Goal: Task Accomplishment & Management: Use online tool/utility

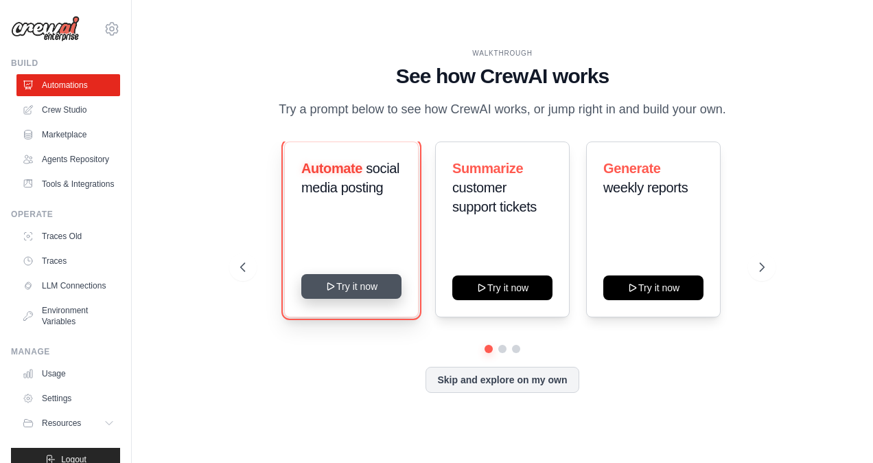
click at [344, 291] on button "Try it now" at bounding box center [351, 286] width 100 height 25
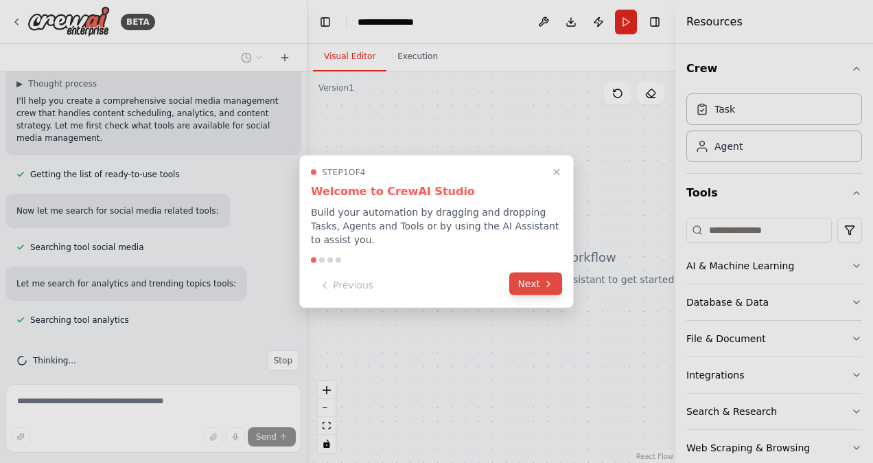
scroll to position [128, 0]
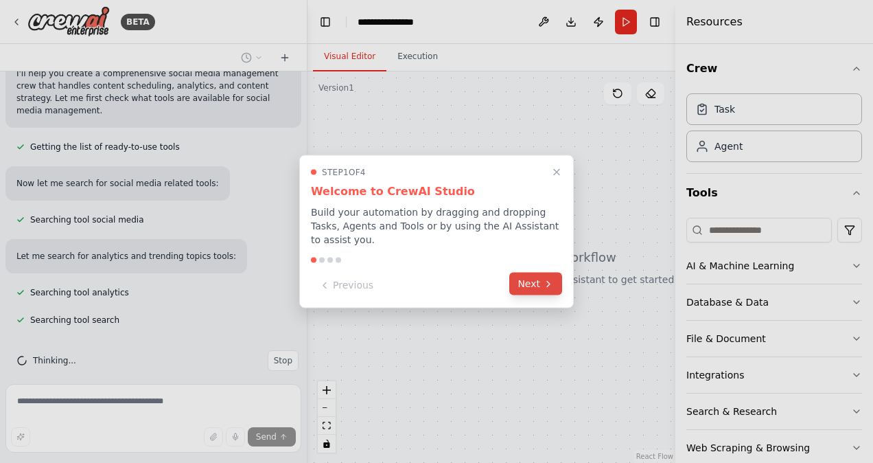
click at [539, 277] on button "Next" at bounding box center [535, 283] width 53 height 23
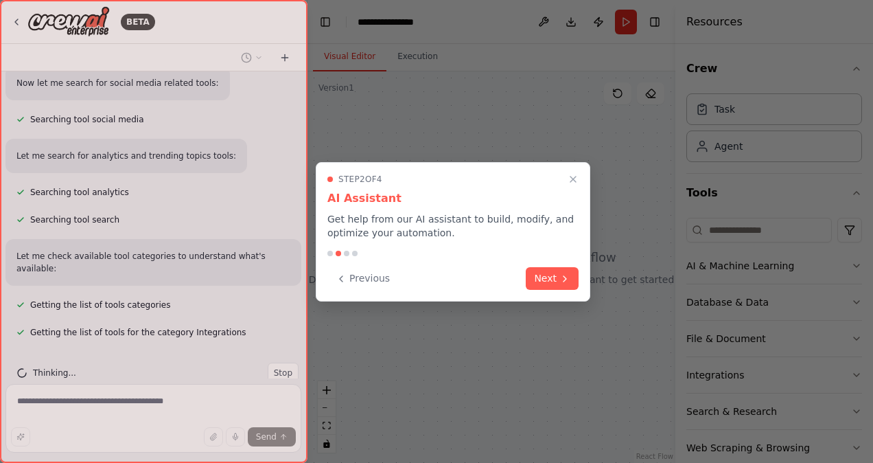
scroll to position [255, 0]
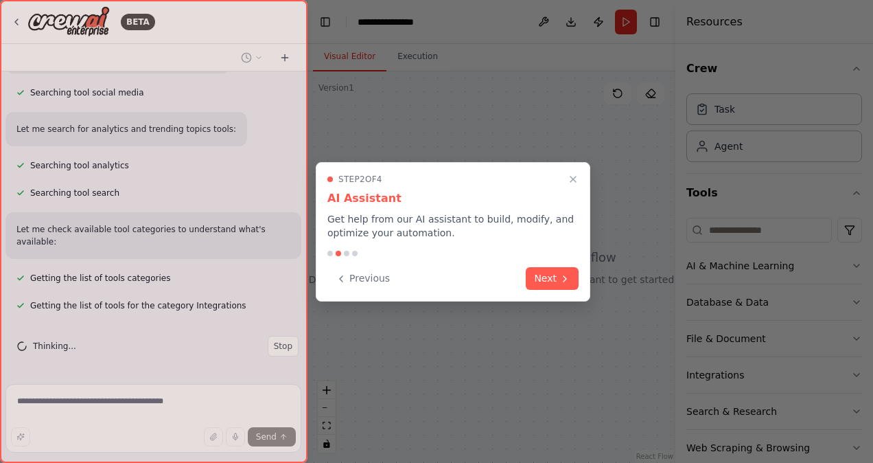
click at [539, 277] on button "Next" at bounding box center [552, 278] width 53 height 23
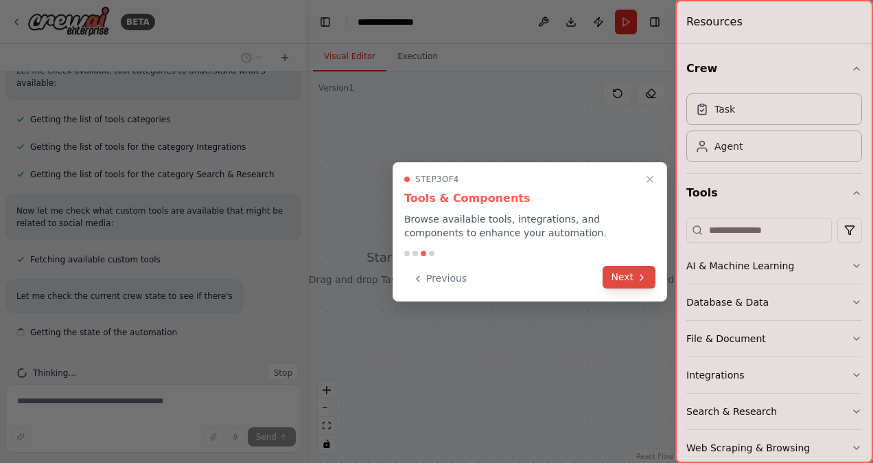
scroll to position [425, 0]
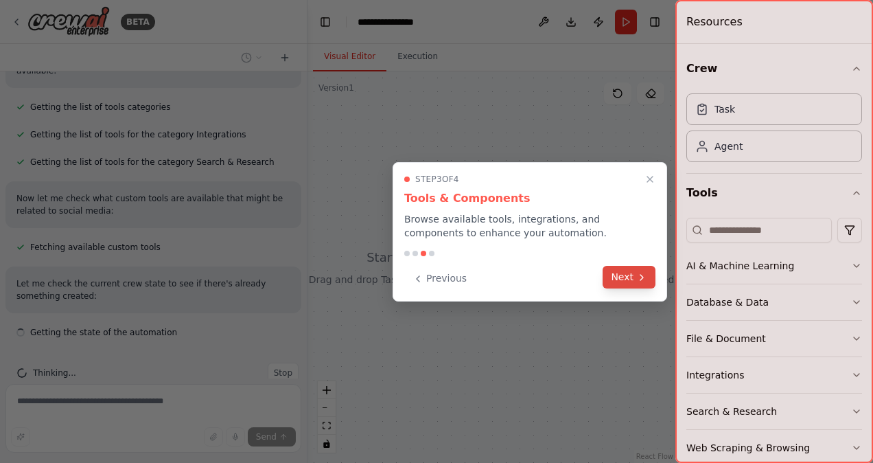
click at [624, 280] on button "Next" at bounding box center [629, 277] width 53 height 23
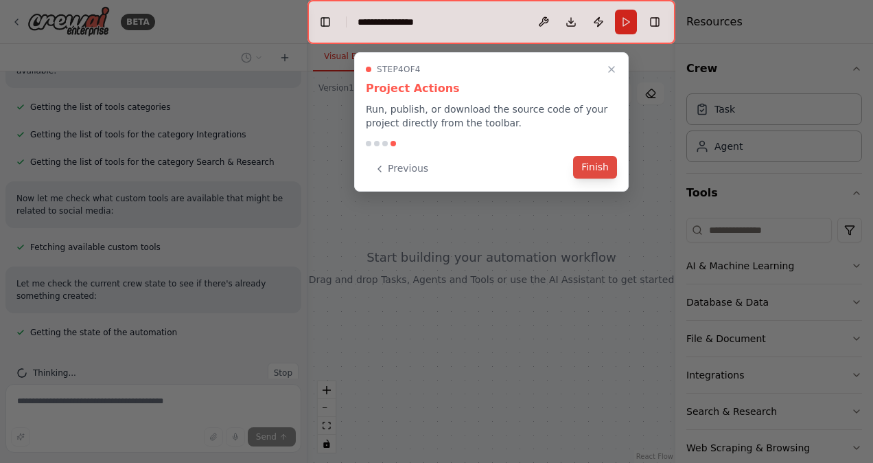
click at [596, 165] on button "Finish" at bounding box center [595, 167] width 44 height 23
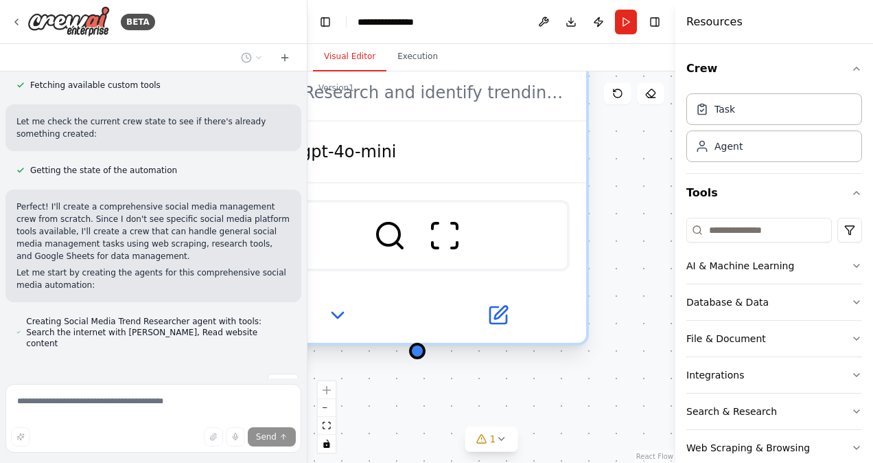
scroll to position [615, 0]
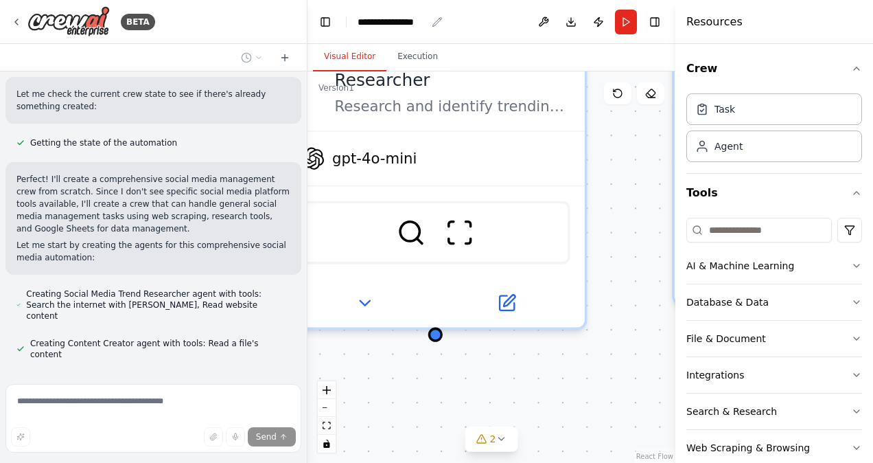
click at [377, 27] on div "**********" at bounding box center [392, 22] width 69 height 14
click at [377, 26] on div "**********" at bounding box center [409, 22] width 103 height 14
click at [385, 25] on div "**********" at bounding box center [409, 22] width 103 height 14
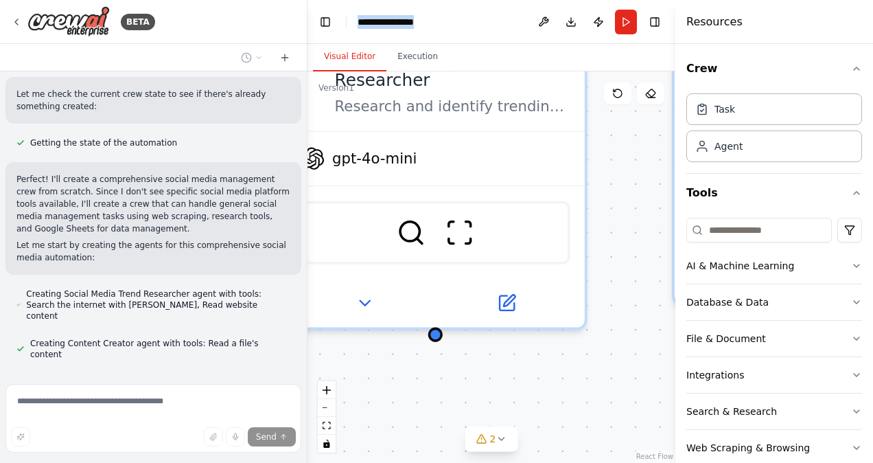
click at [385, 26] on div "**********" at bounding box center [409, 22] width 103 height 14
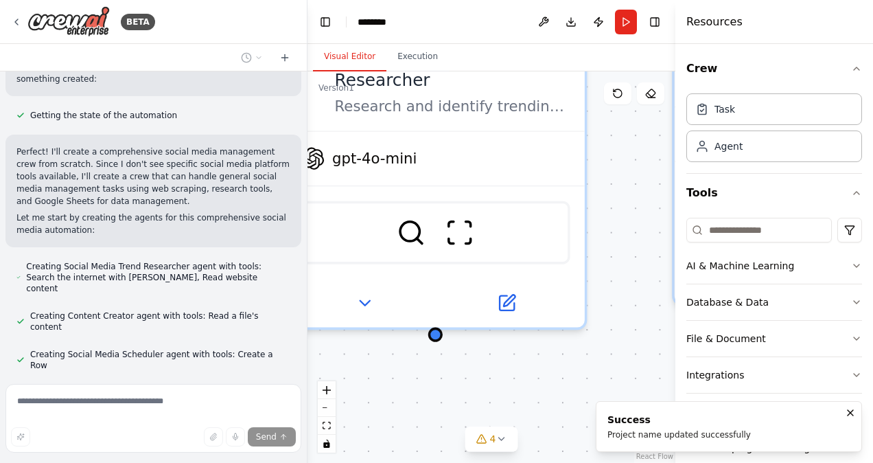
scroll to position [670, 0]
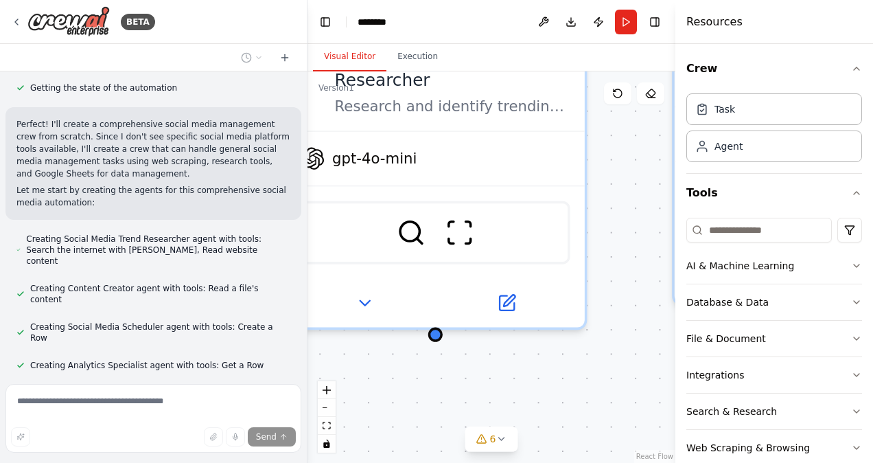
click at [218, 231] on div "Creating Social Media Trend Researcher agent with tools: Search the internet wi…" at bounding box center [153, 250] width 296 height 38
click at [217, 233] on span "Creating Social Media Trend Researcher agent with tools: Search the internet wi…" at bounding box center [158, 249] width 264 height 33
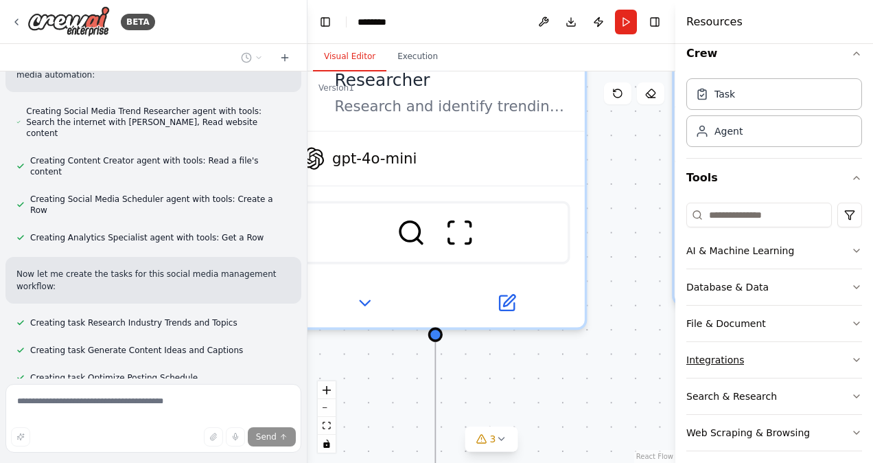
scroll to position [23, 0]
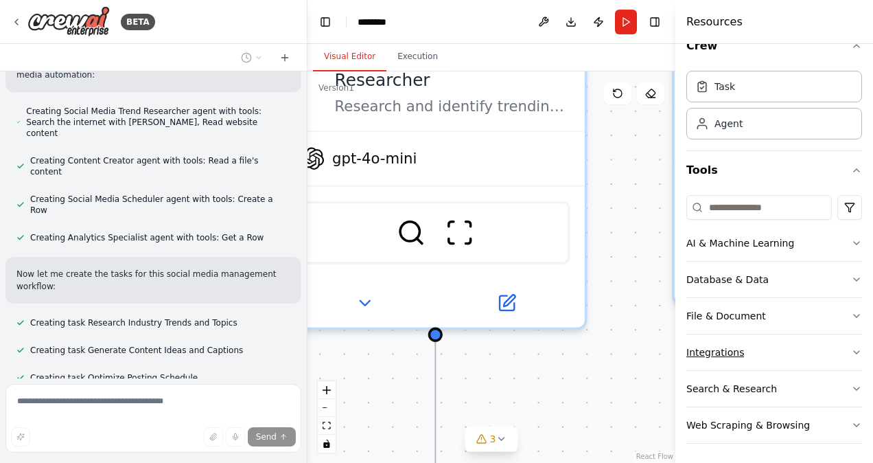
click at [760, 352] on button "Integrations" at bounding box center [774, 352] width 176 height 36
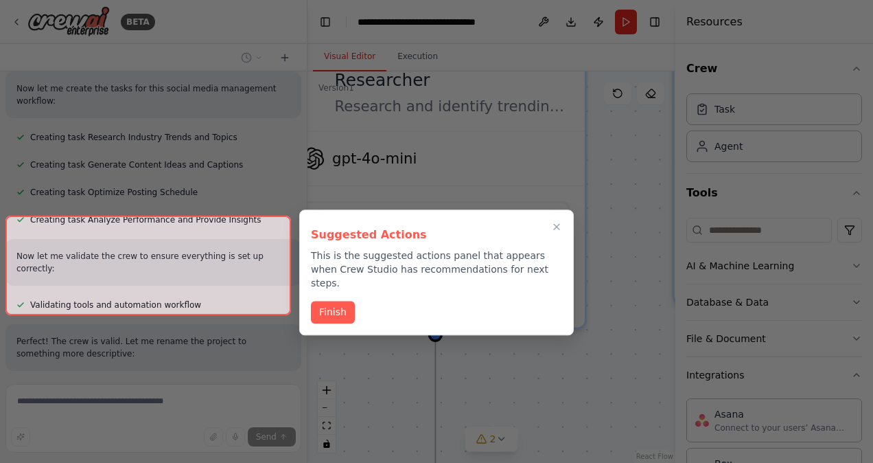
scroll to position [1139, 0]
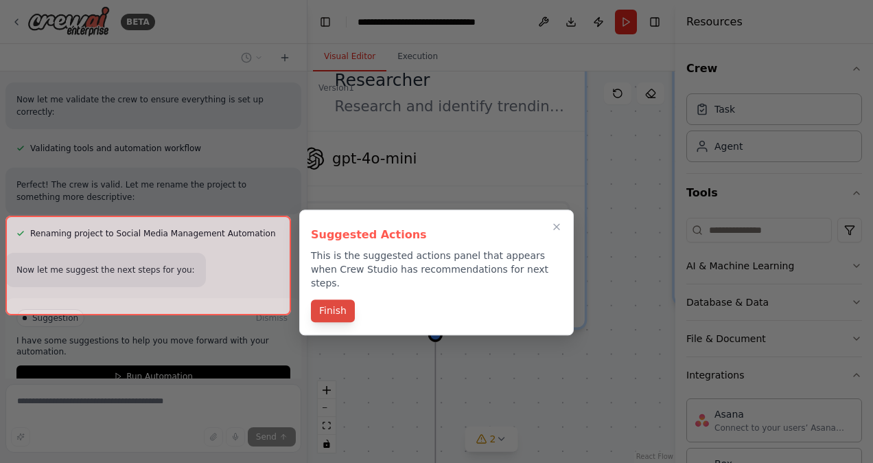
click at [340, 299] on button "Finish" at bounding box center [333, 310] width 44 height 23
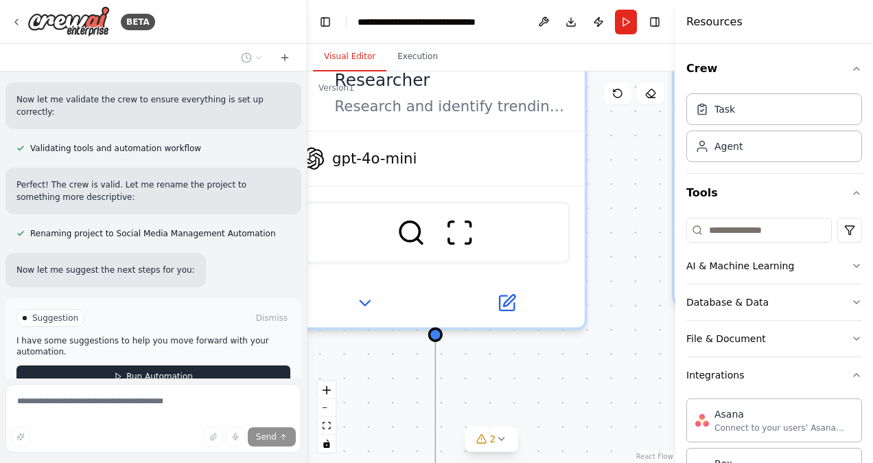
click at [154, 371] on span "Run Automation" at bounding box center [159, 376] width 67 height 11
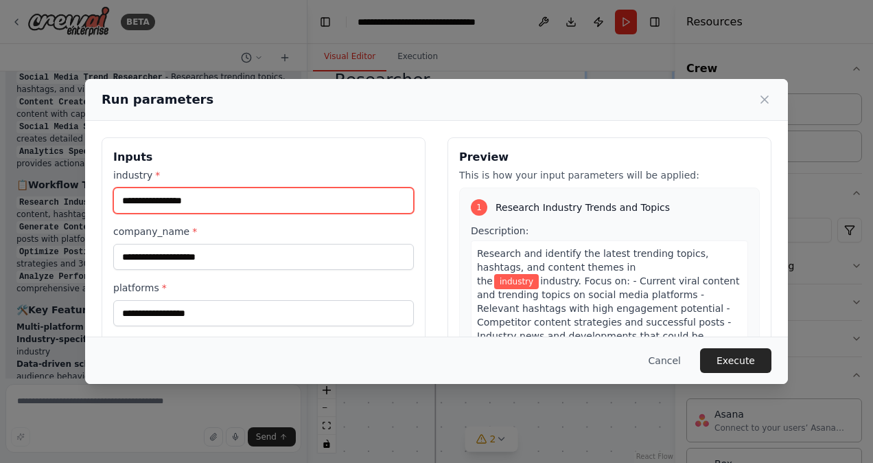
click at [191, 200] on input "industry *" at bounding box center [263, 200] width 301 height 26
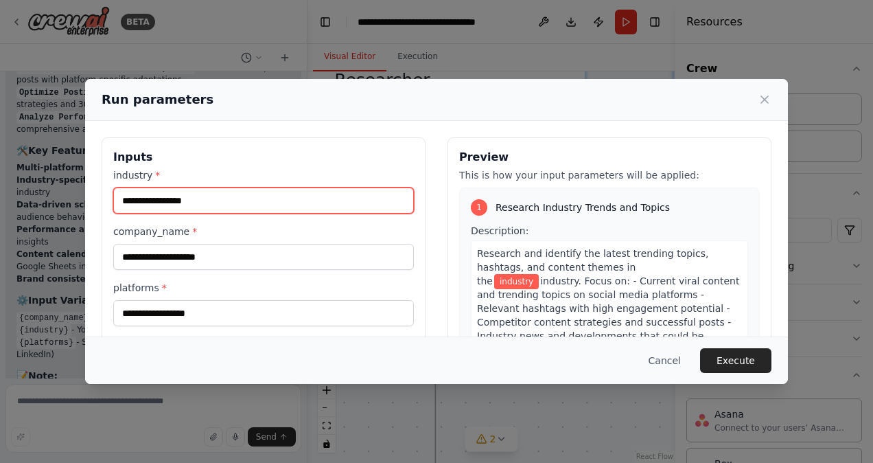
scroll to position [1624, 0]
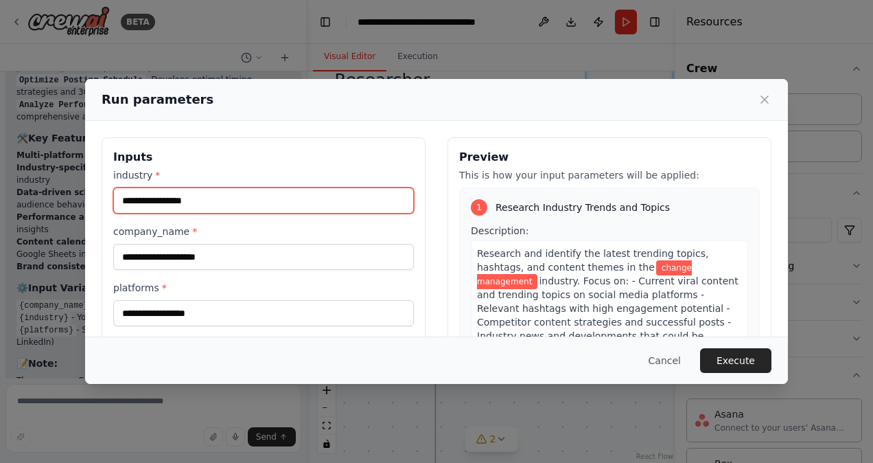
type input "**********"
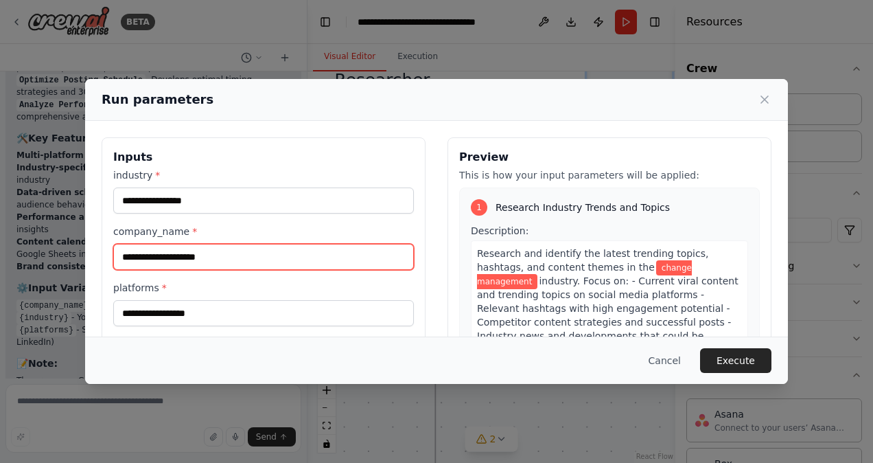
click at [201, 261] on input "company_name *" at bounding box center [263, 257] width 301 height 26
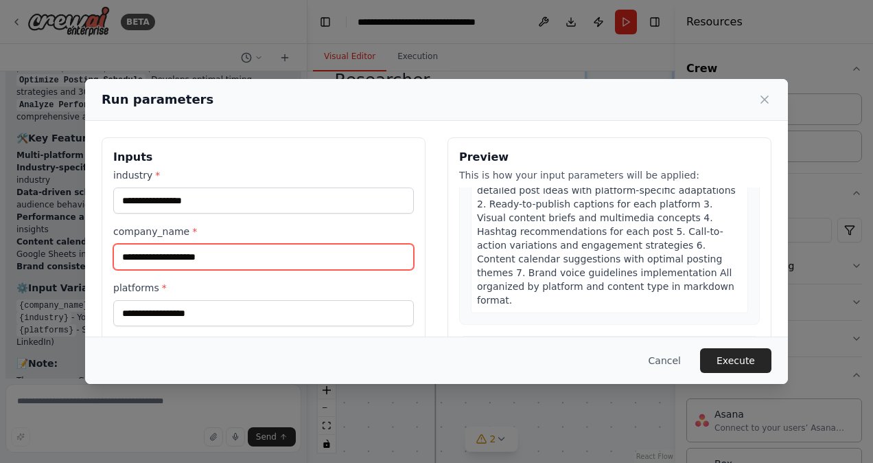
scroll to position [686, 0]
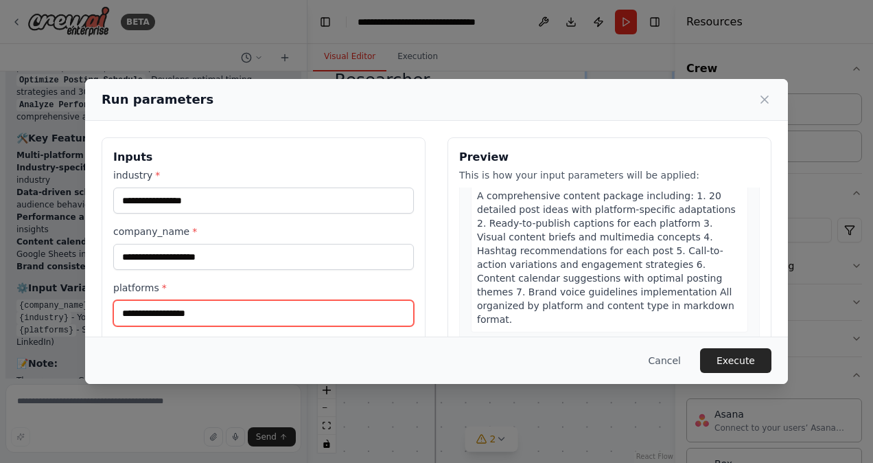
click at [233, 314] on input "platforms *" at bounding box center [263, 313] width 301 height 26
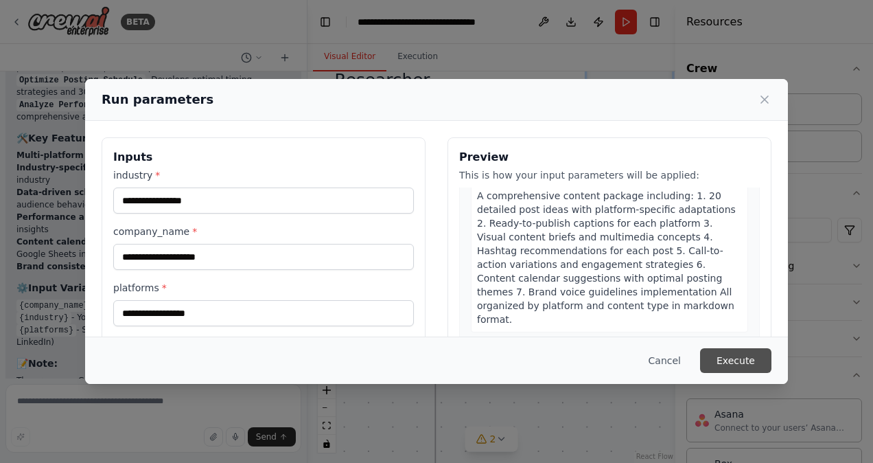
click at [734, 361] on button "Execute" at bounding box center [735, 360] width 71 height 25
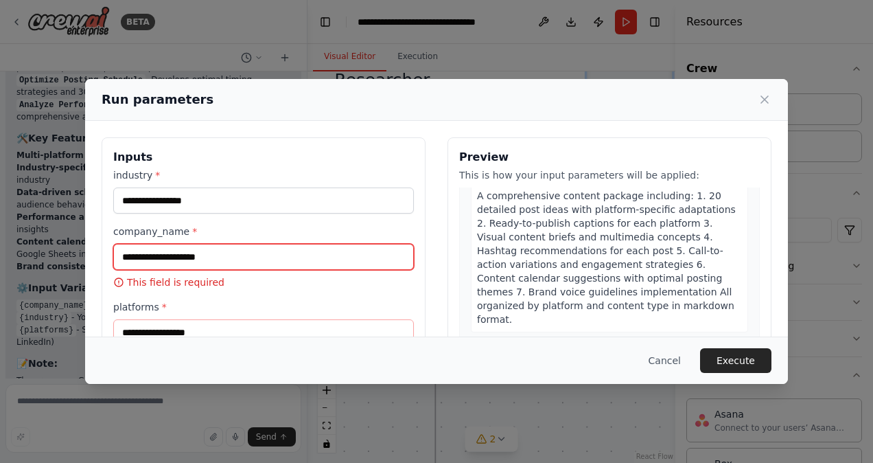
click at [232, 255] on input "company_name *" at bounding box center [263, 257] width 301 height 26
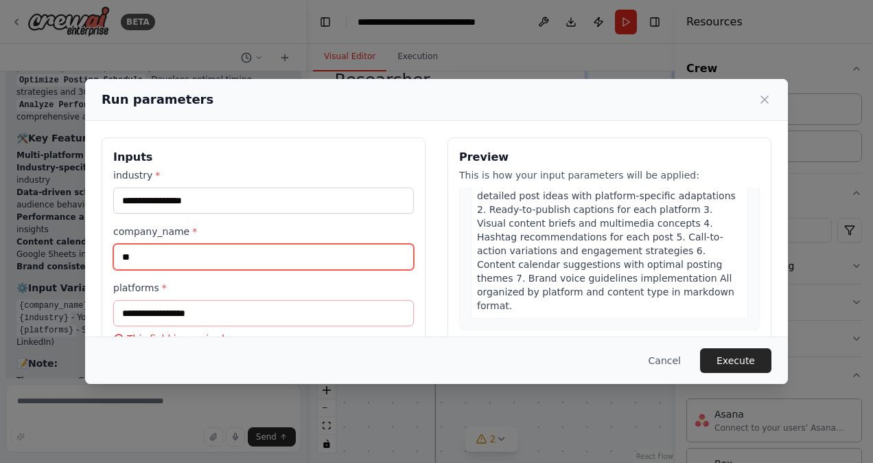
type input "*"
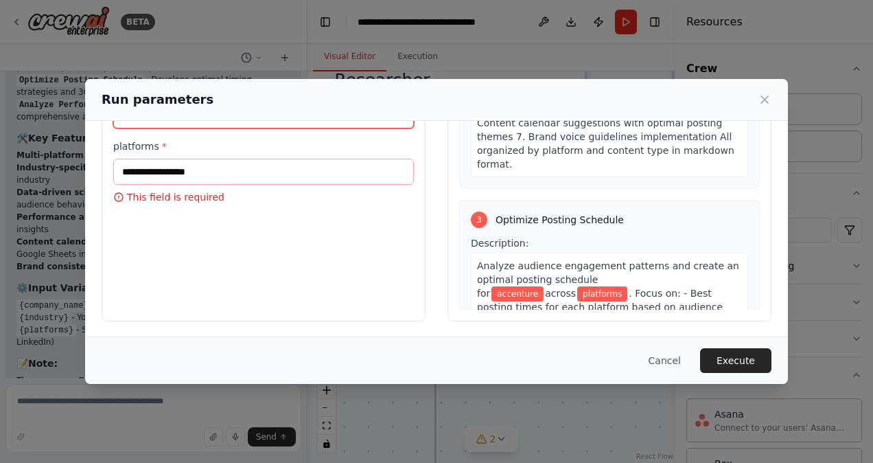
type input "*********"
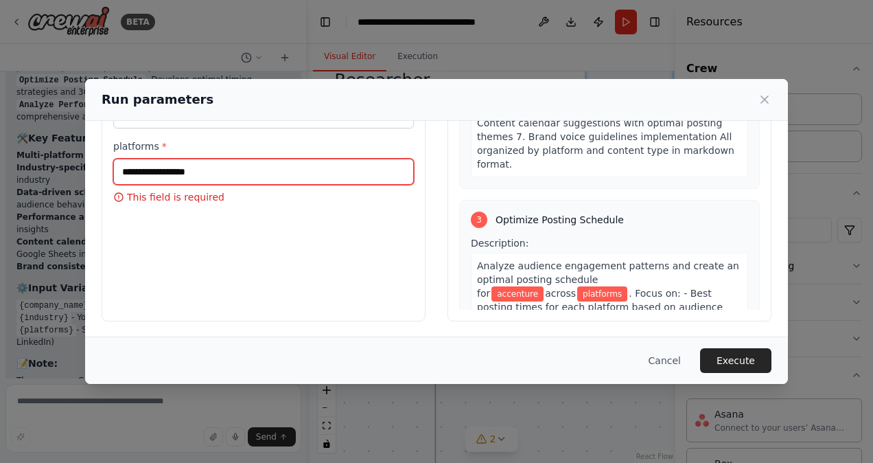
click at [170, 166] on input "platforms *" at bounding box center [263, 172] width 301 height 26
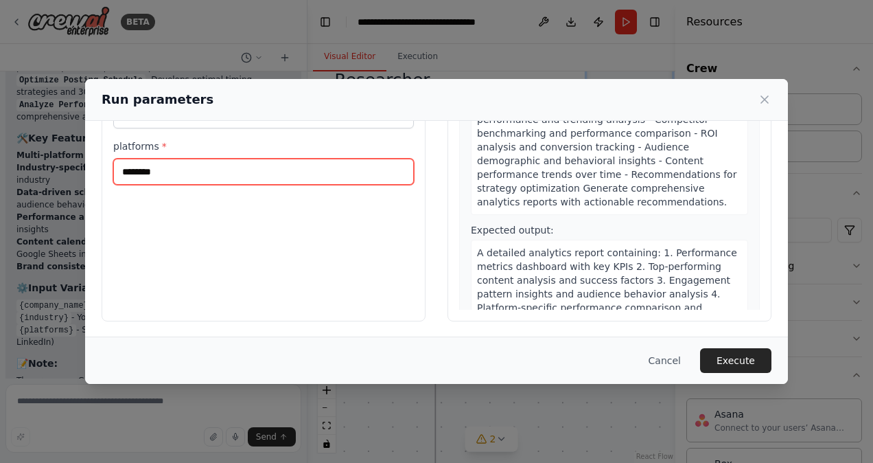
scroll to position [1414, 0]
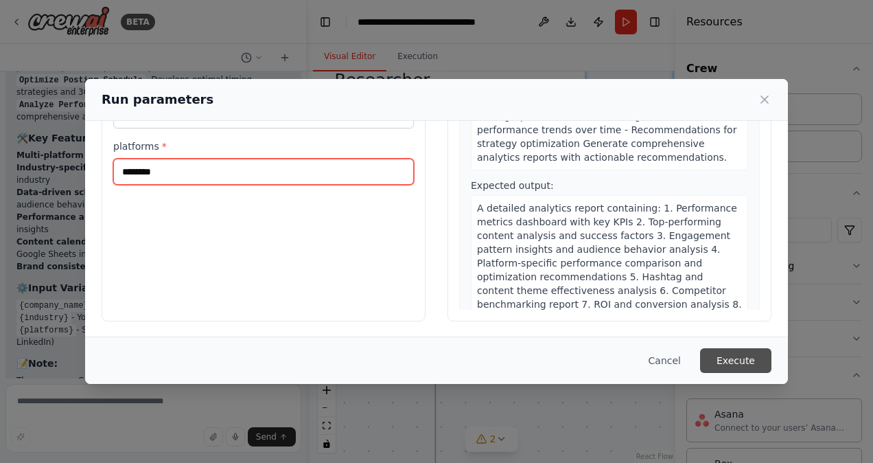
type input "********"
click at [742, 360] on button "Execute" at bounding box center [735, 360] width 71 height 25
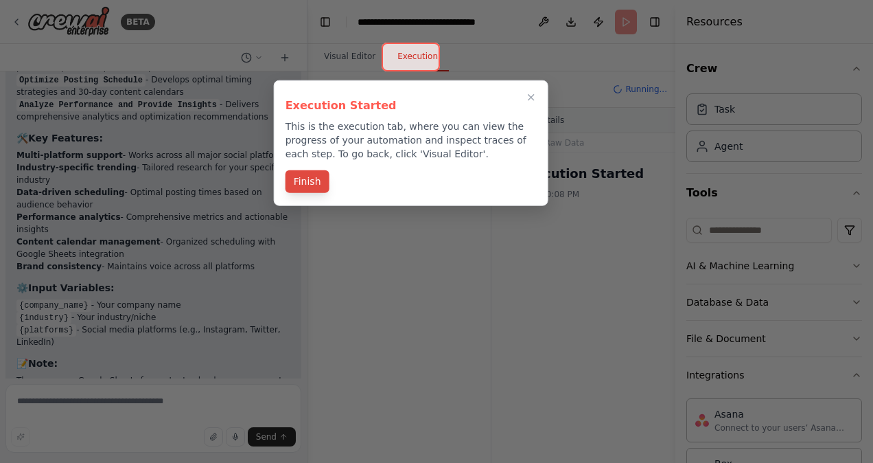
click at [306, 178] on button "Finish" at bounding box center [307, 181] width 44 height 23
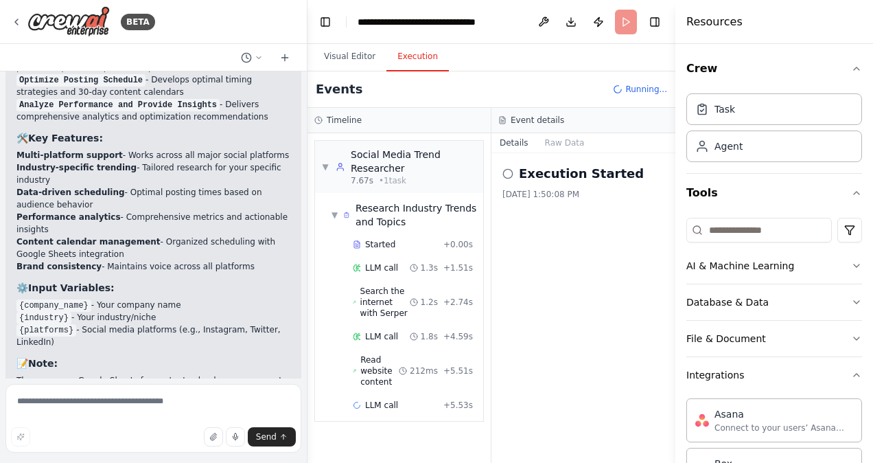
click at [506, 171] on icon at bounding box center [507, 173] width 11 height 11
click at [508, 174] on icon at bounding box center [507, 173] width 11 height 11
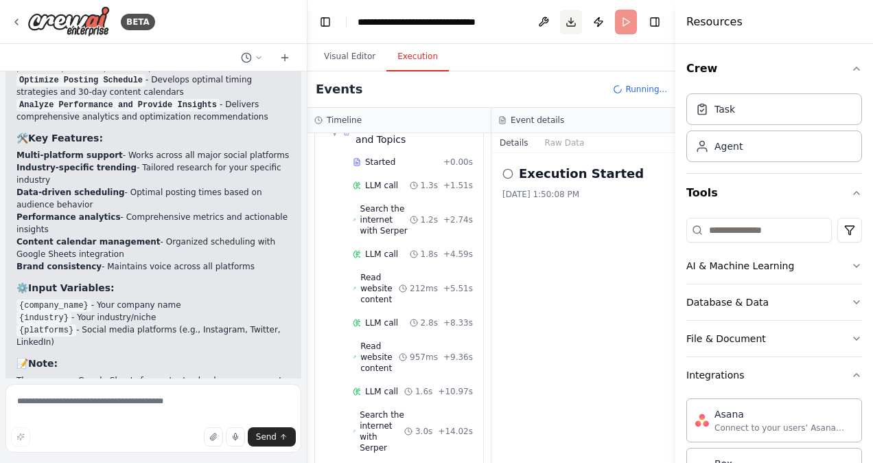
scroll to position [106, 0]
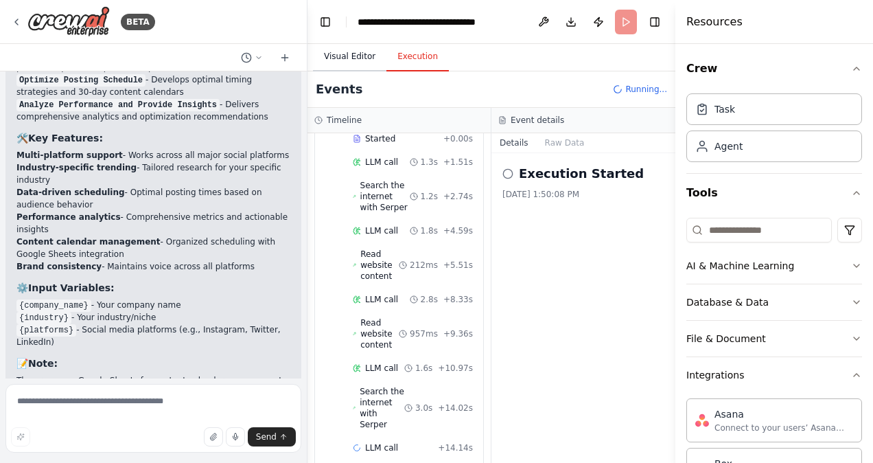
click at [347, 57] on button "Visual Editor" at bounding box center [349, 57] width 73 height 29
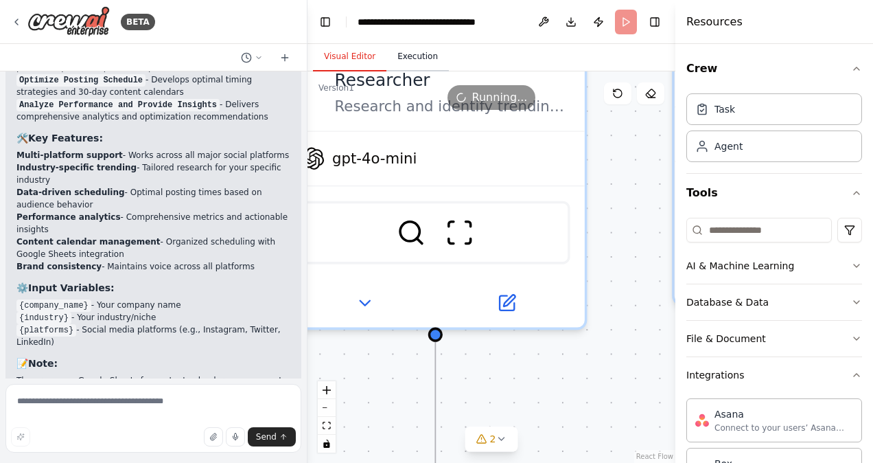
drag, startPoint x: 406, startPoint y: 56, endPoint x: 406, endPoint y: 49, distance: 7.5
click at [406, 60] on button "Execution" at bounding box center [417, 57] width 62 height 29
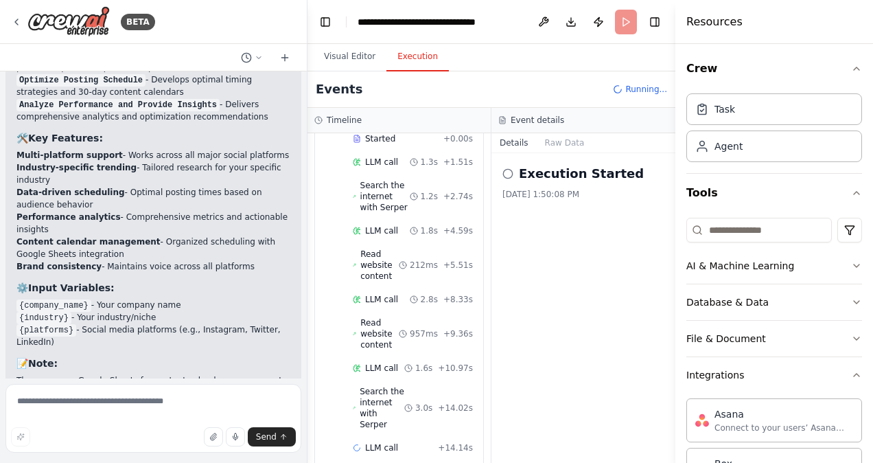
click at [624, 20] on header "**********" at bounding box center [491, 22] width 368 height 44
click at [597, 19] on button "Publish" at bounding box center [598, 22] width 22 height 25
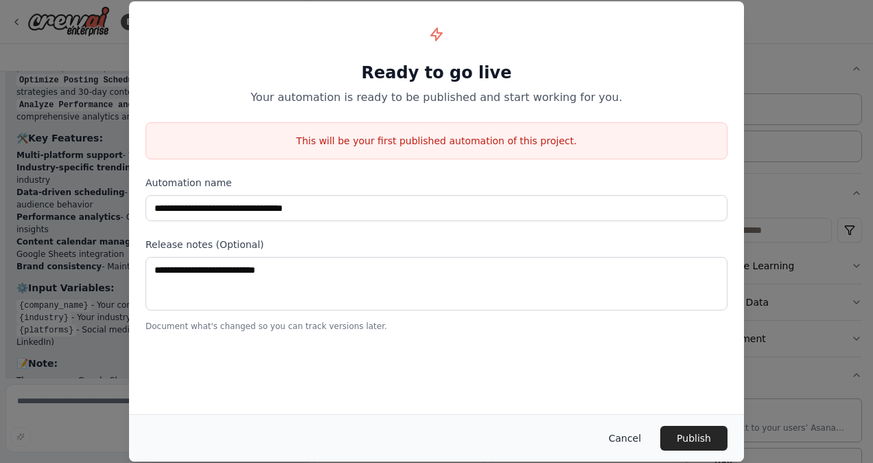
scroll to position [384, 0]
click at [634, 441] on button "Cancel" at bounding box center [625, 437] width 54 height 25
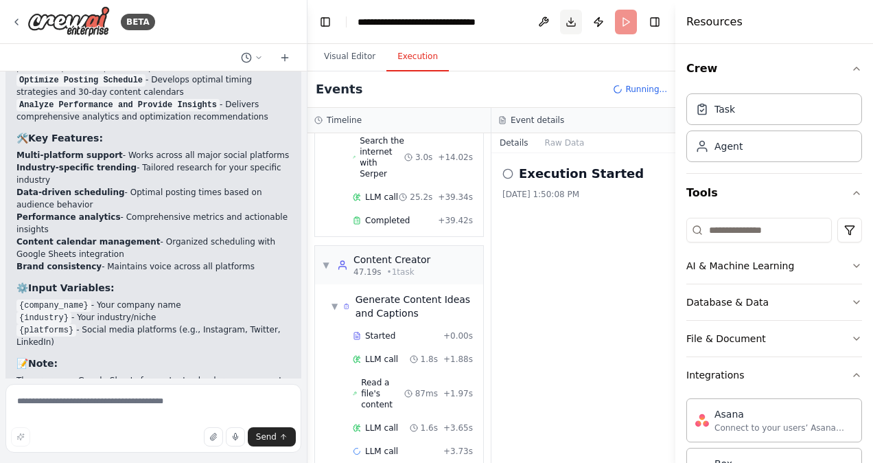
click at [657, 19] on button "Toggle Right Sidebar" at bounding box center [654, 21] width 19 height 19
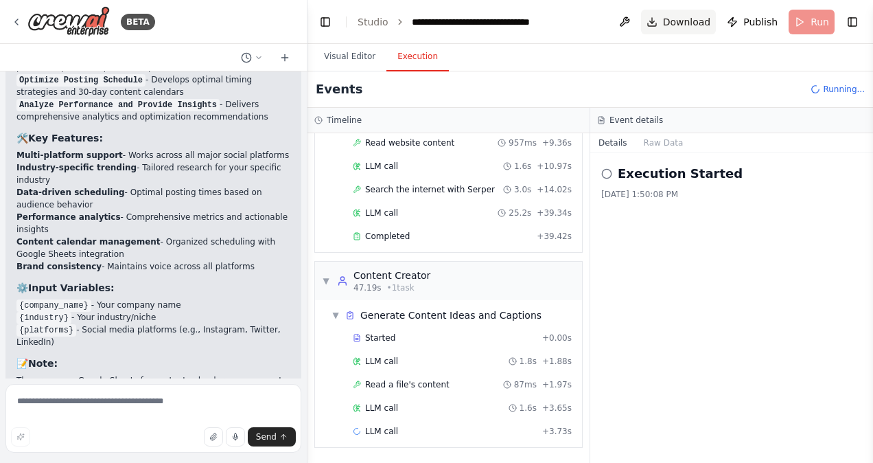
scroll to position [219, 0]
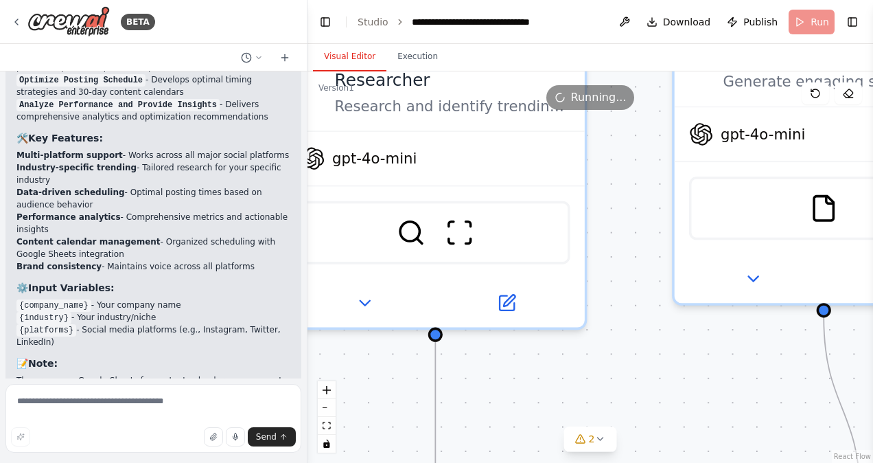
click at [362, 54] on button "Visual Editor" at bounding box center [349, 57] width 73 height 29
click at [520, 21] on div "**********" at bounding box center [489, 22] width 154 height 14
click at [412, 56] on button "Execution" at bounding box center [417, 57] width 62 height 29
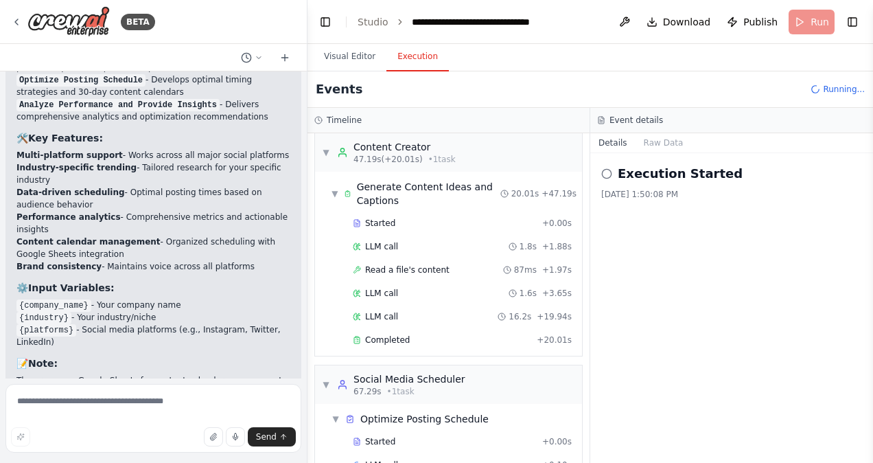
scroll to position [379, 0]
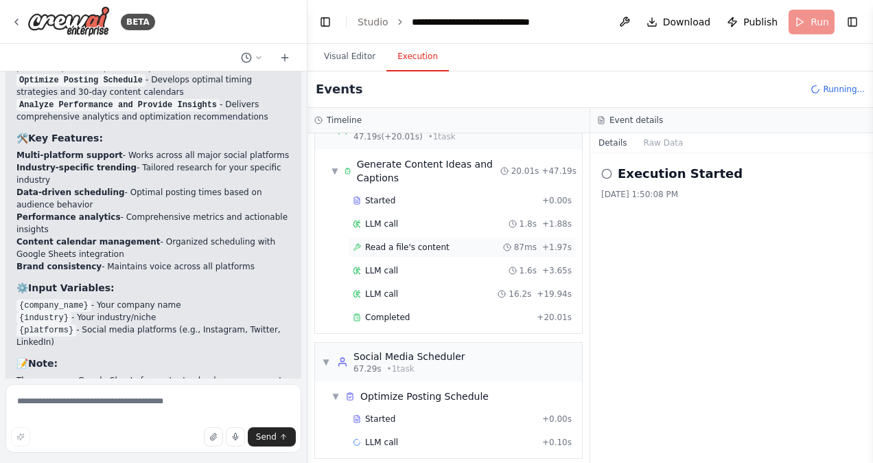
click at [527, 242] on span "87ms" at bounding box center [525, 247] width 23 height 11
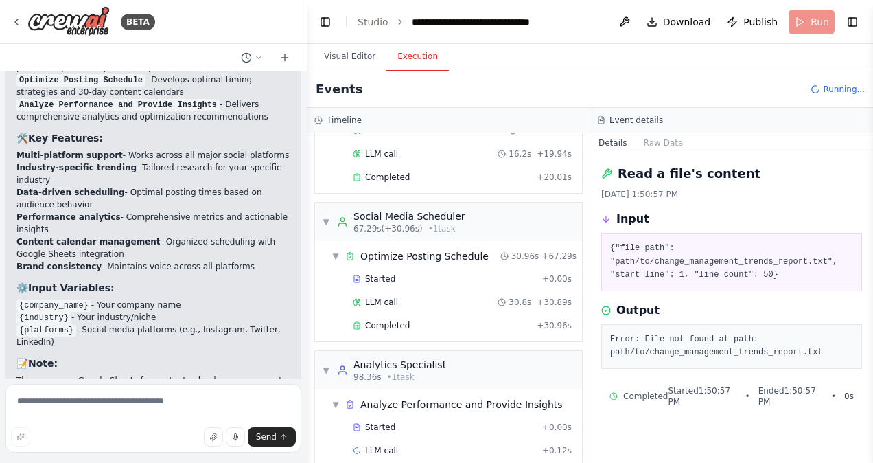
scroll to position [526, 0]
